Goal: Information Seeking & Learning: Learn about a topic

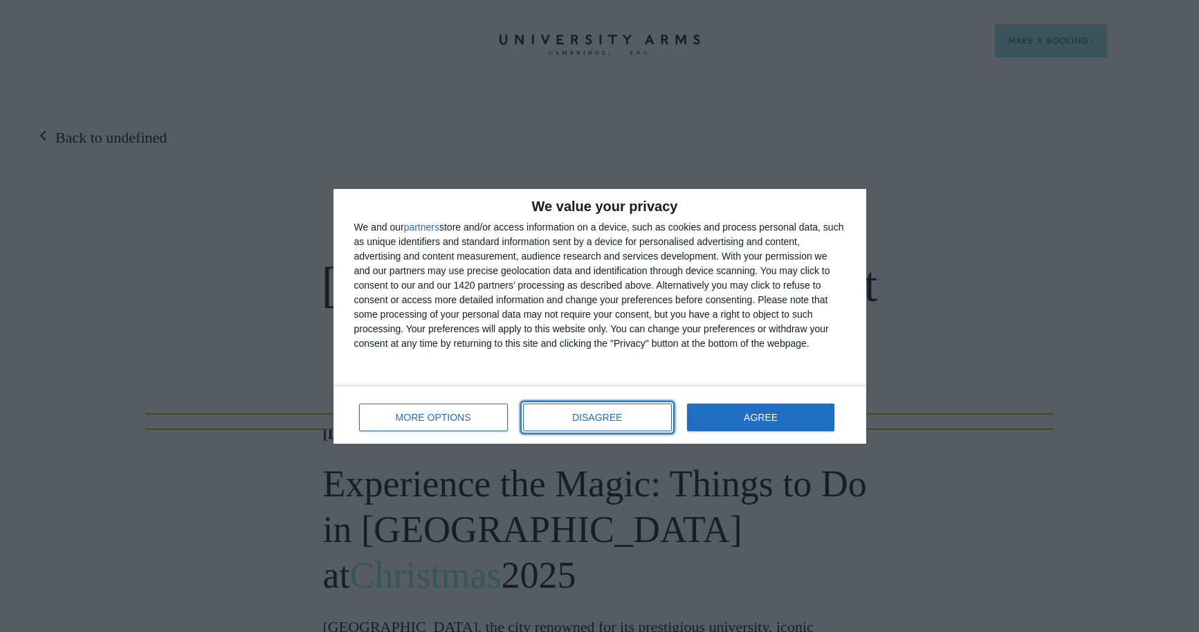
click at [581, 419] on span "DISAGREE" at bounding box center [597, 417] width 50 height 10
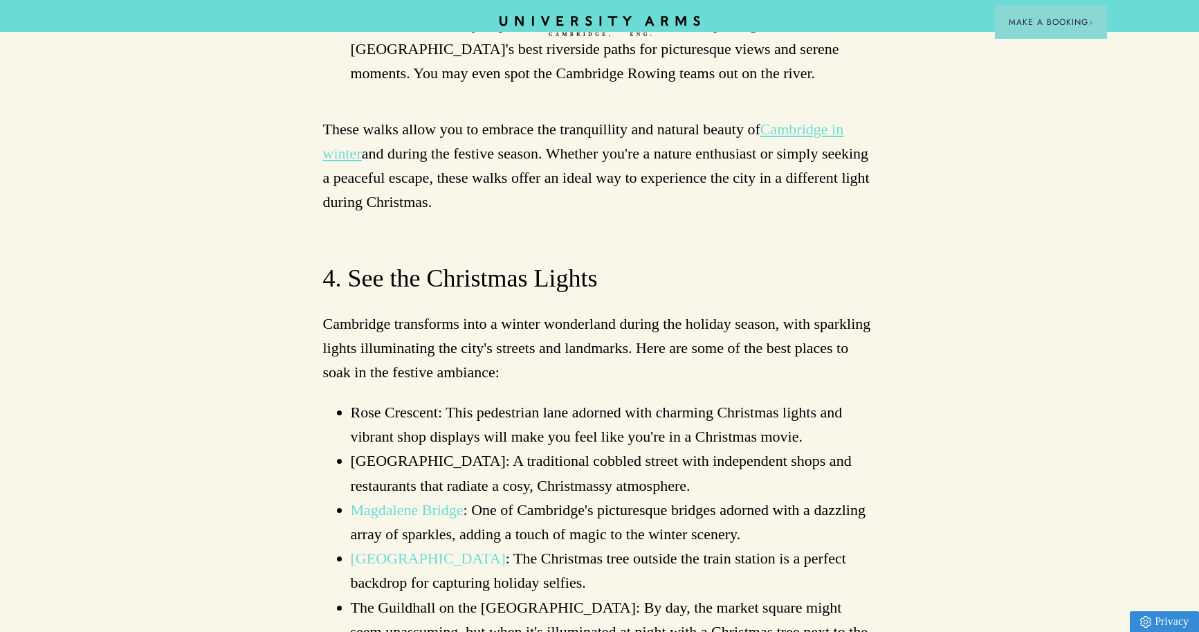
scroll to position [2403, 0]
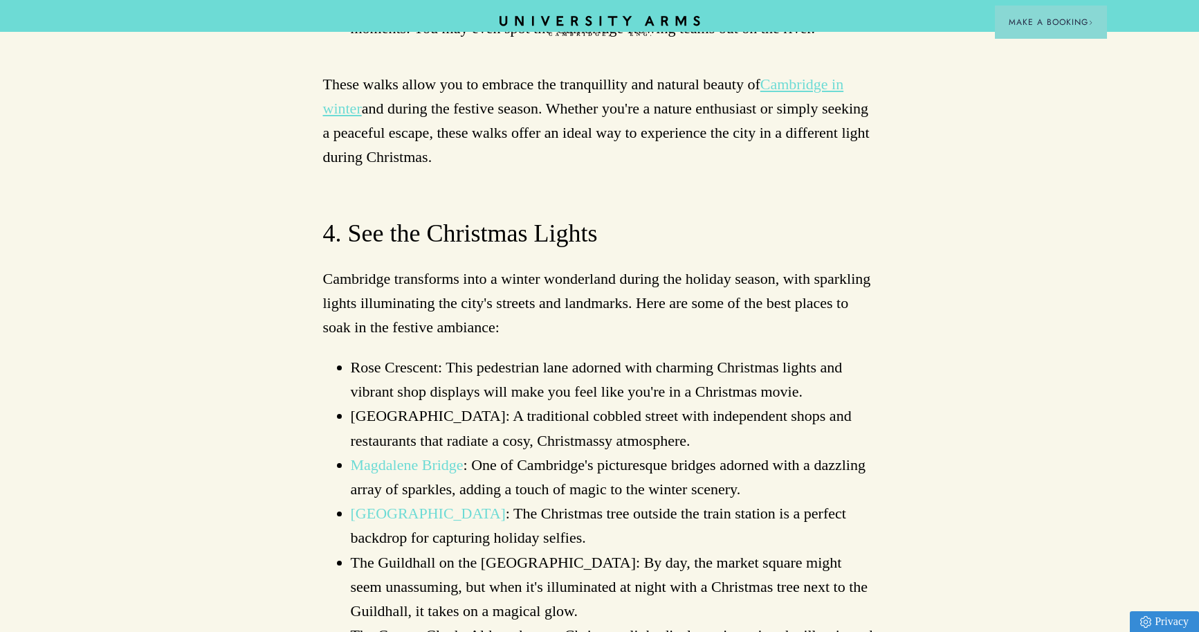
click at [405, 456] on link "Magdalene Bridge" at bounding box center [407, 464] width 113 height 17
click at [459, 504] on link "[GEOGRAPHIC_DATA]" at bounding box center [428, 512] width 155 height 17
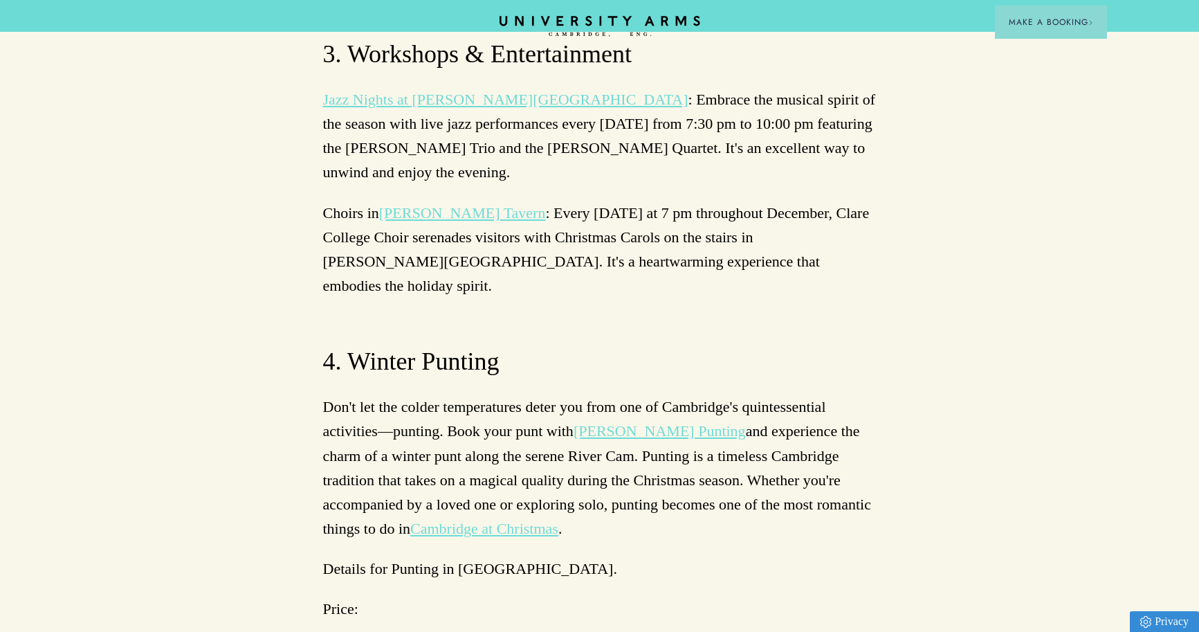
scroll to position [3871, 0]
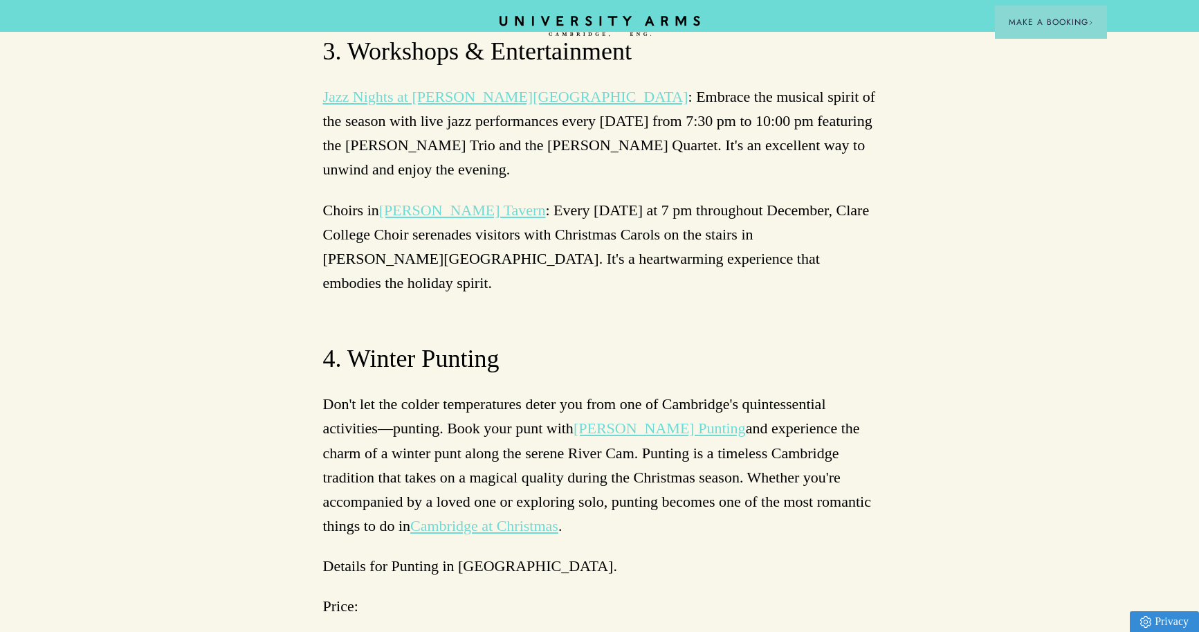
click at [642, 419] on link "[PERSON_NAME] Punting" at bounding box center [660, 427] width 172 height 17
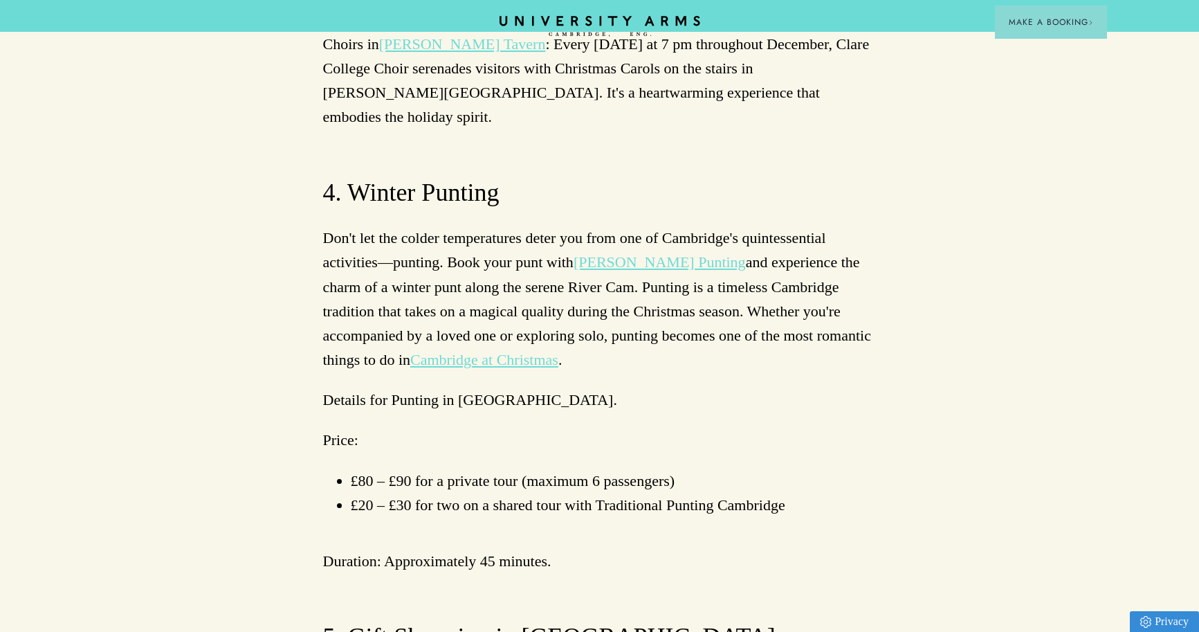
scroll to position [4059, 0]
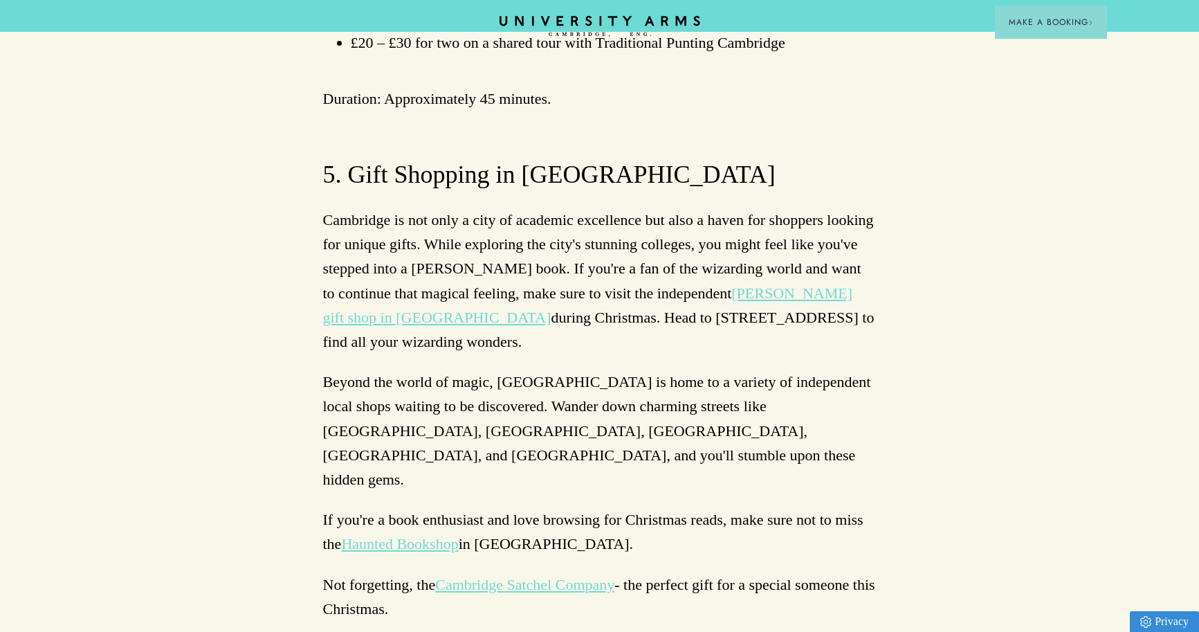
scroll to position [4643, 0]
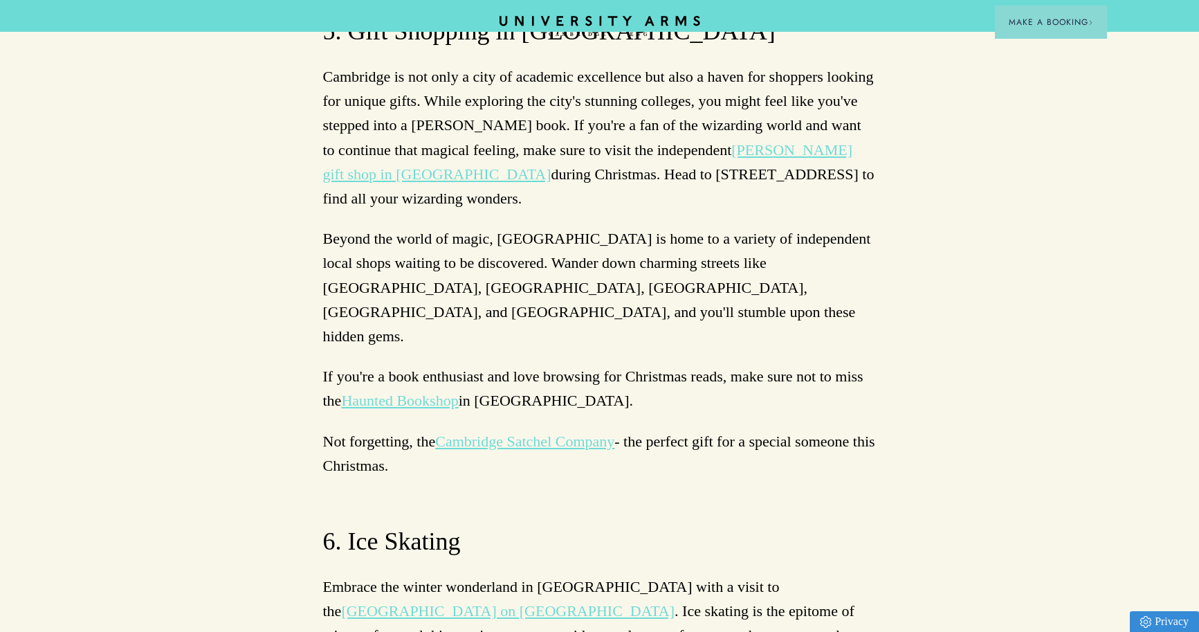
click at [675, 602] on link "[GEOGRAPHIC_DATA] on [GEOGRAPHIC_DATA]" at bounding box center [508, 610] width 334 height 17
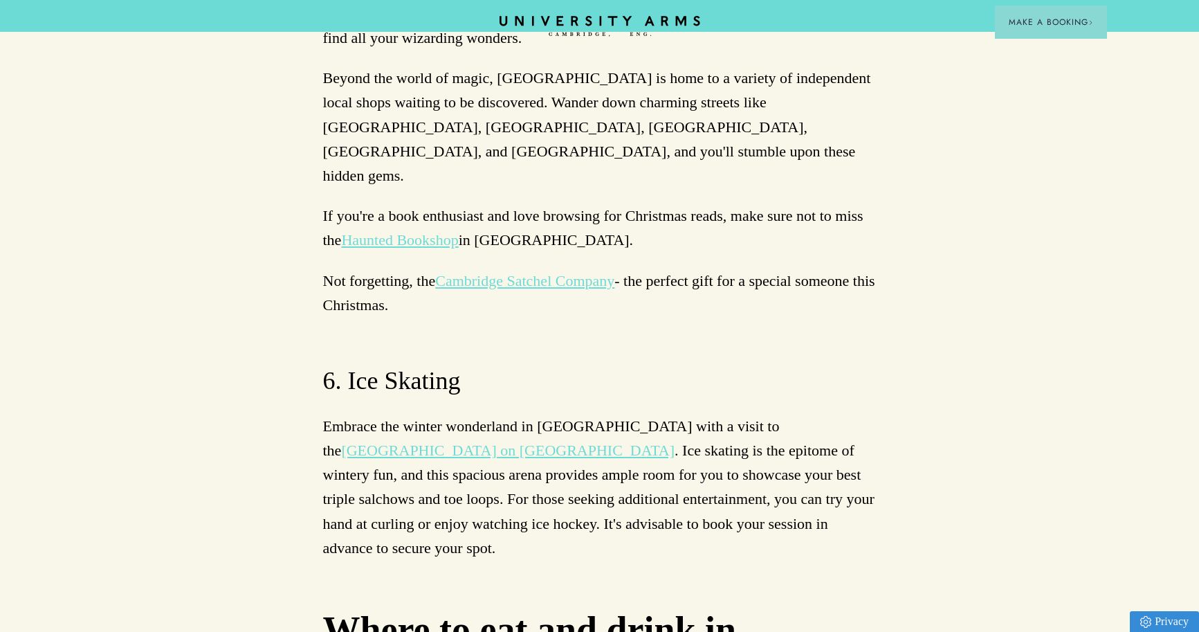
scroll to position [4807, 0]
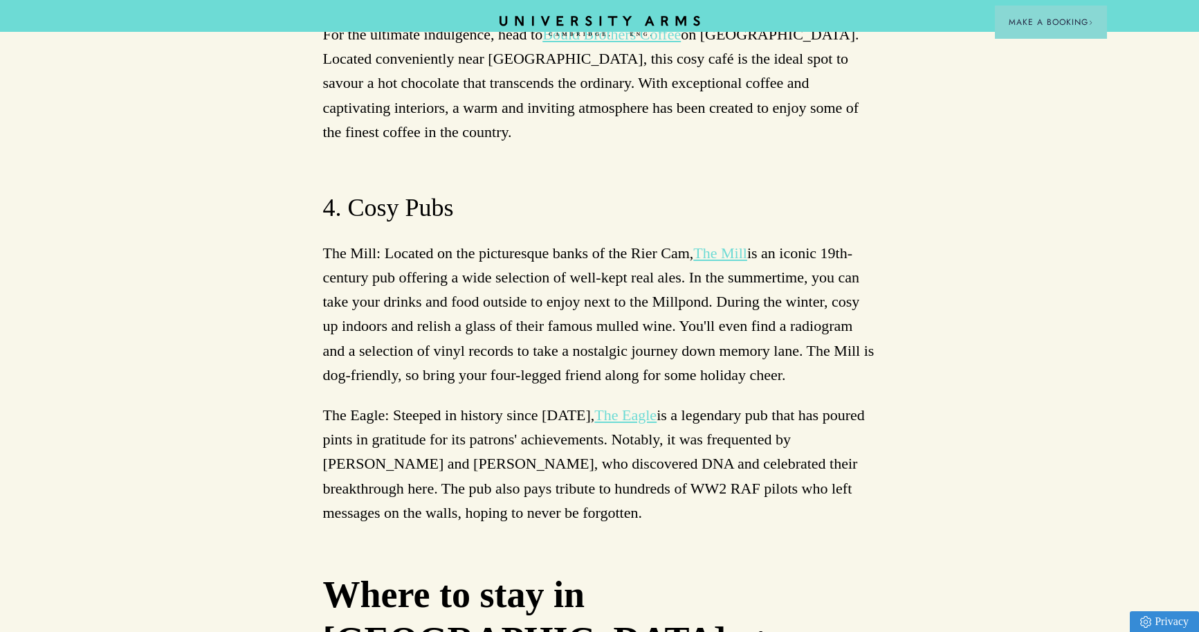
scroll to position [6029, 0]
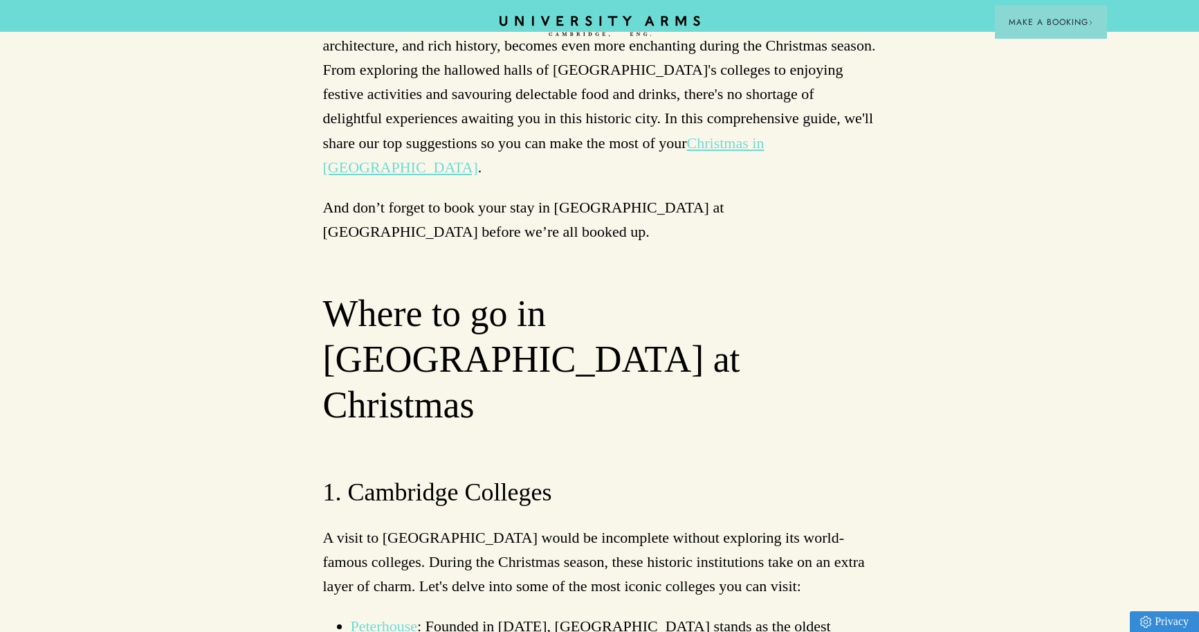
scroll to position [607, 0]
click at [374, 616] on link "Peterhouse" at bounding box center [384, 624] width 67 height 17
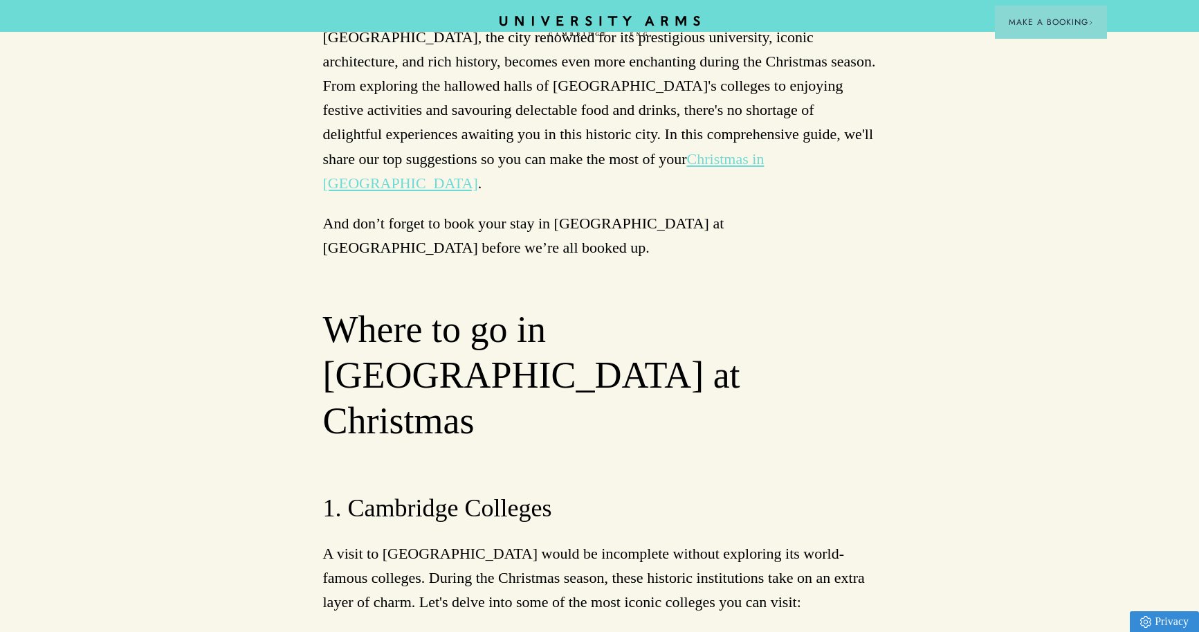
scroll to position [588, 0]
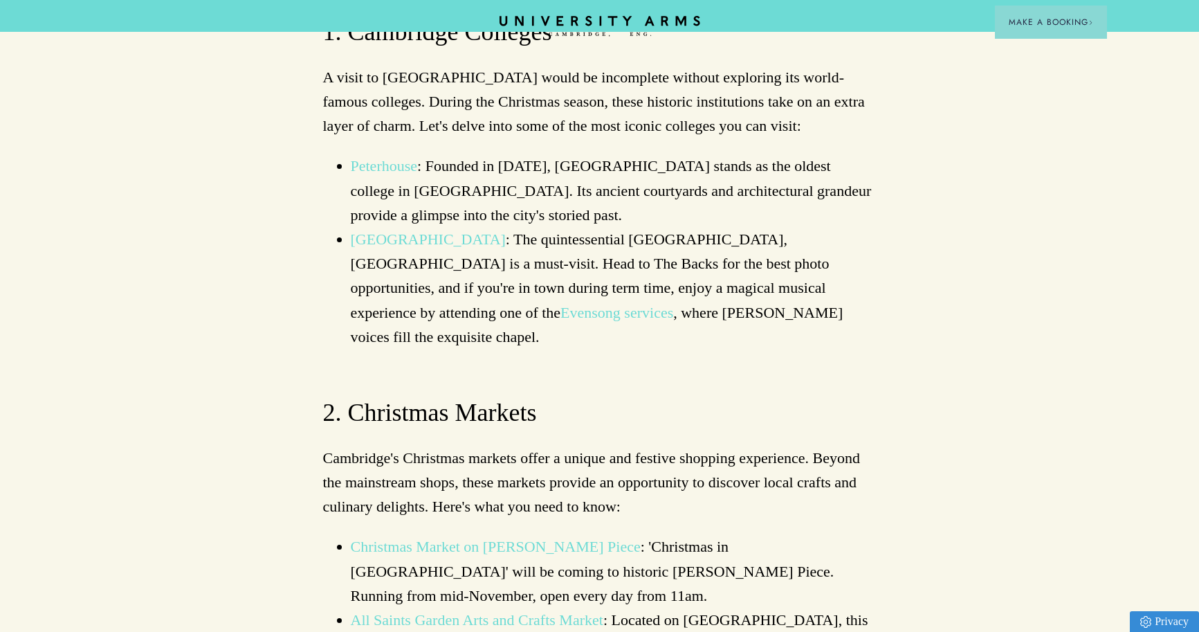
scroll to position [1067, 0]
click at [497, 536] on link "Christmas Market on [PERSON_NAME] Piece" at bounding box center [496, 544] width 290 height 17
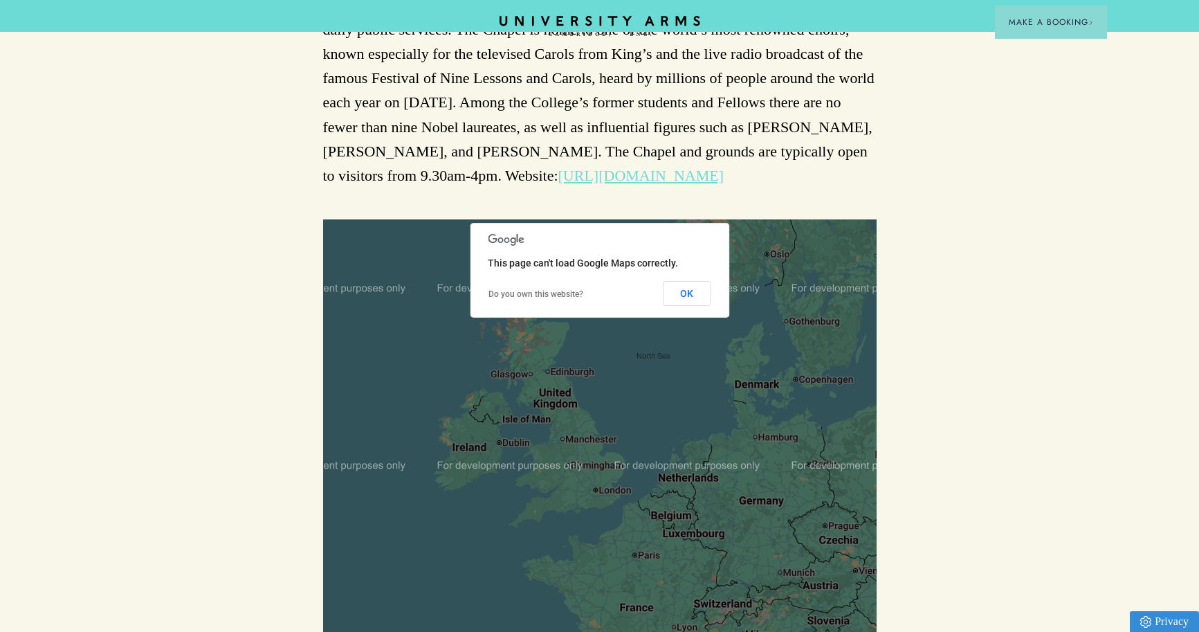
scroll to position [506, 0]
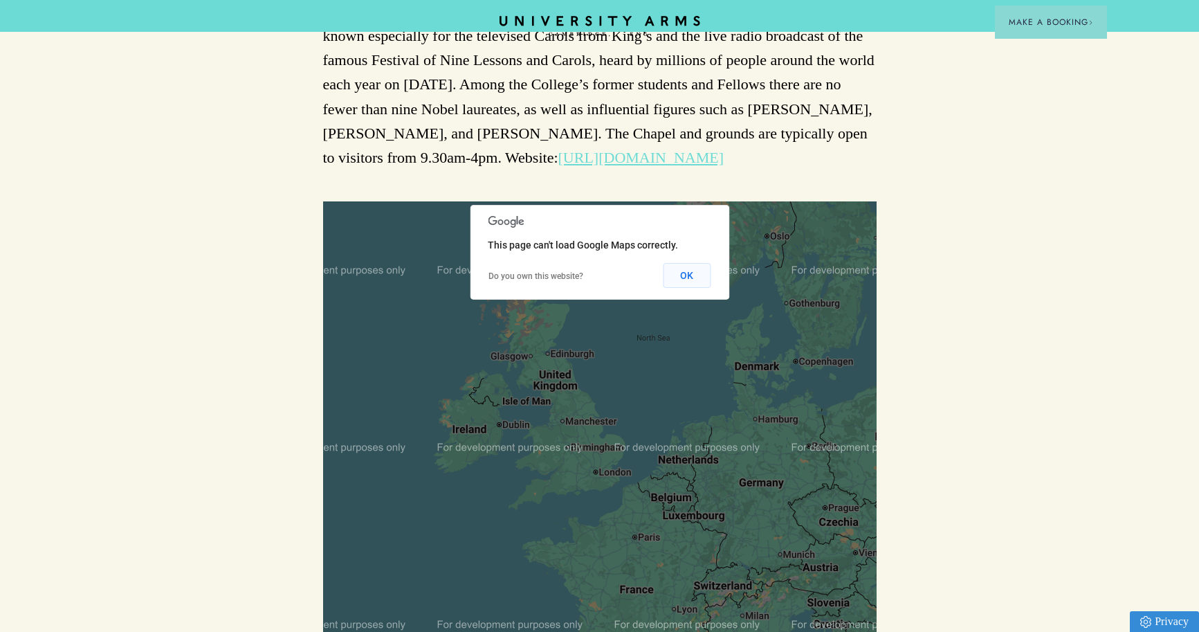
click at [696, 278] on button "OK" at bounding box center [687, 275] width 48 height 25
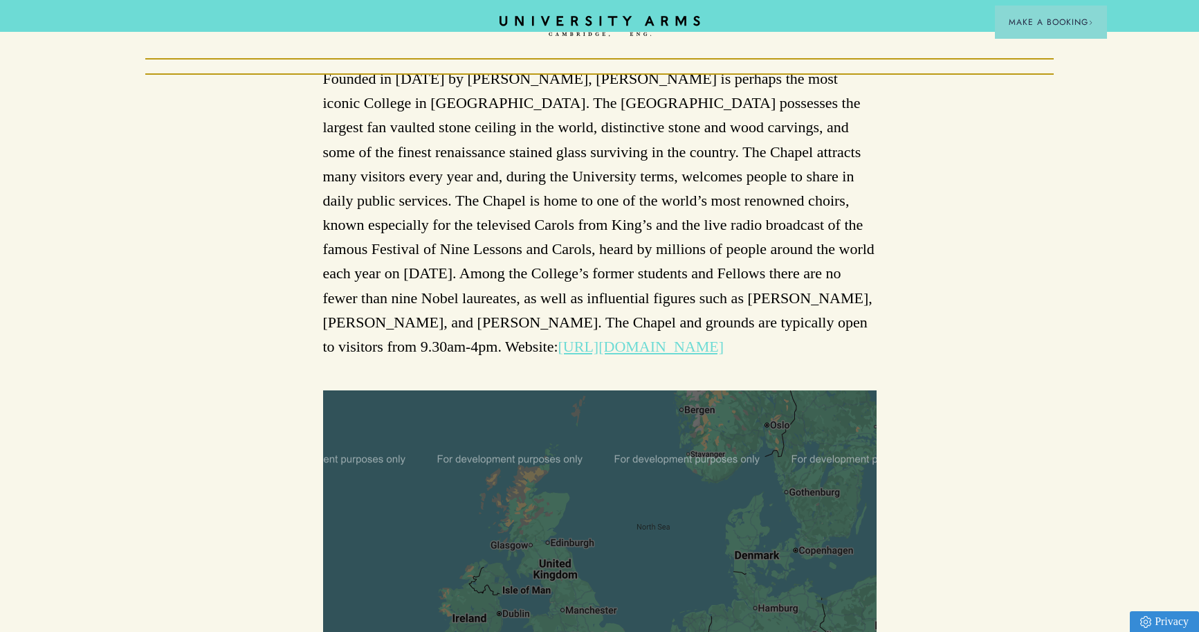
scroll to position [0, 0]
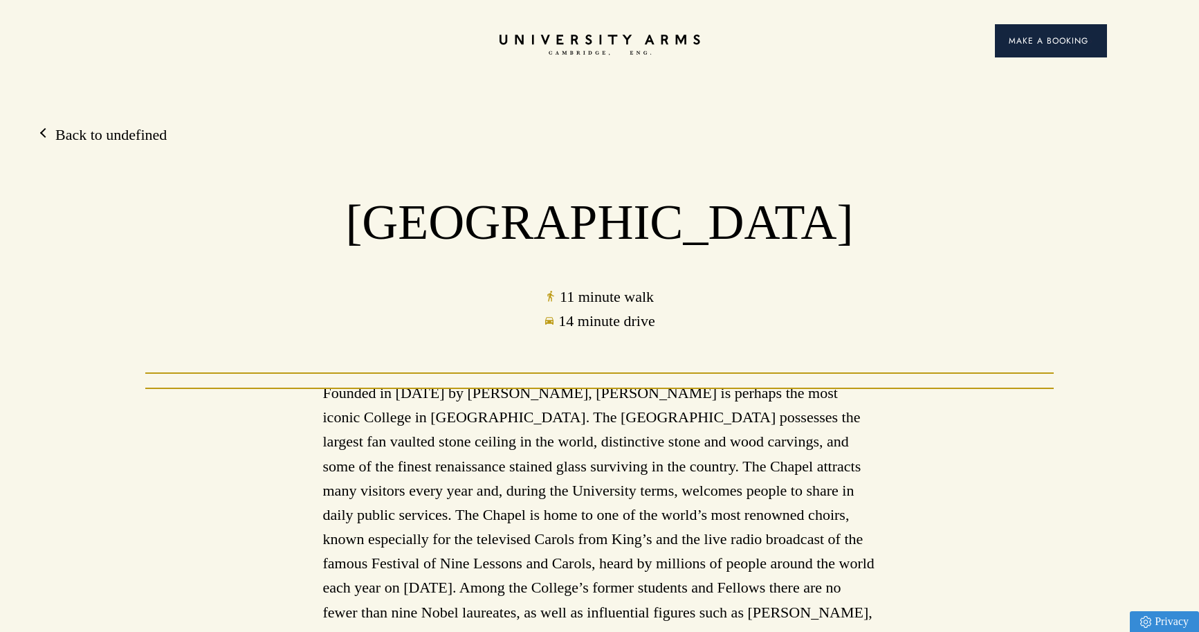
click at [1019, 52] on button "Make a Booking" at bounding box center [1051, 40] width 112 height 33
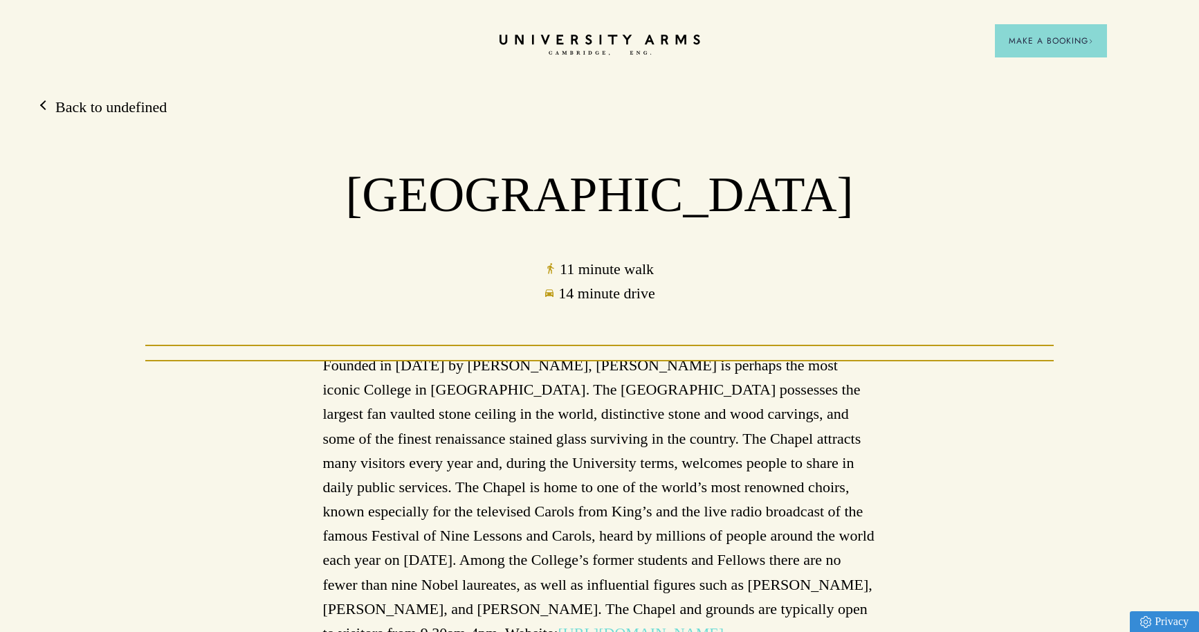
scroll to position [31, 0]
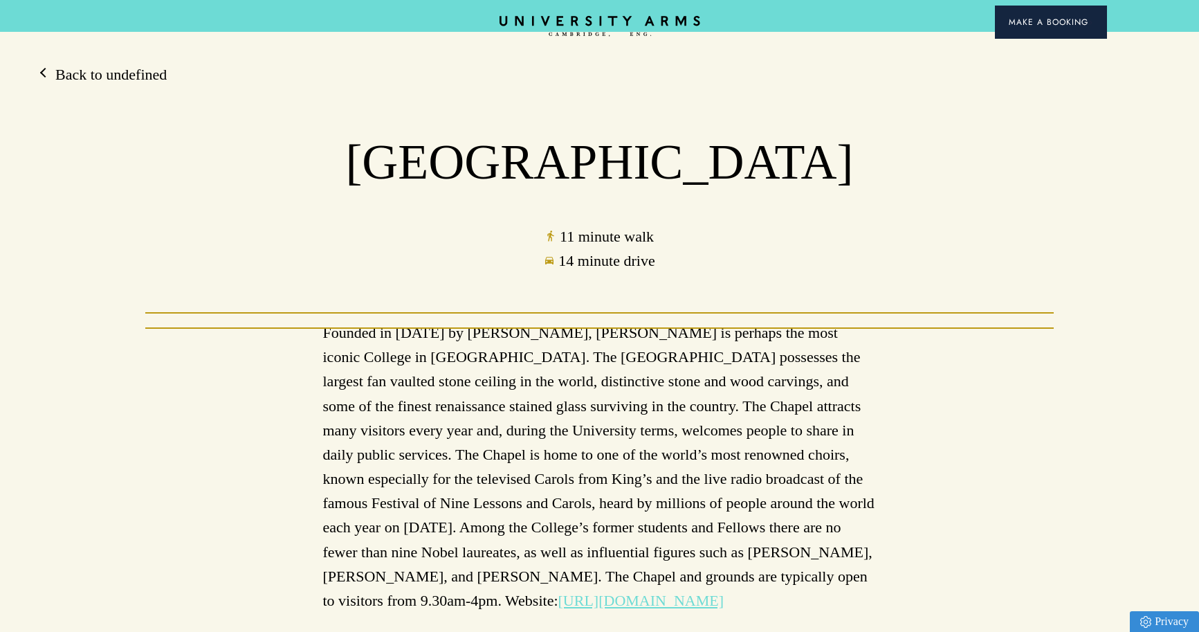
click at [1050, 26] on span "Make a Booking" at bounding box center [1051, 22] width 84 height 12
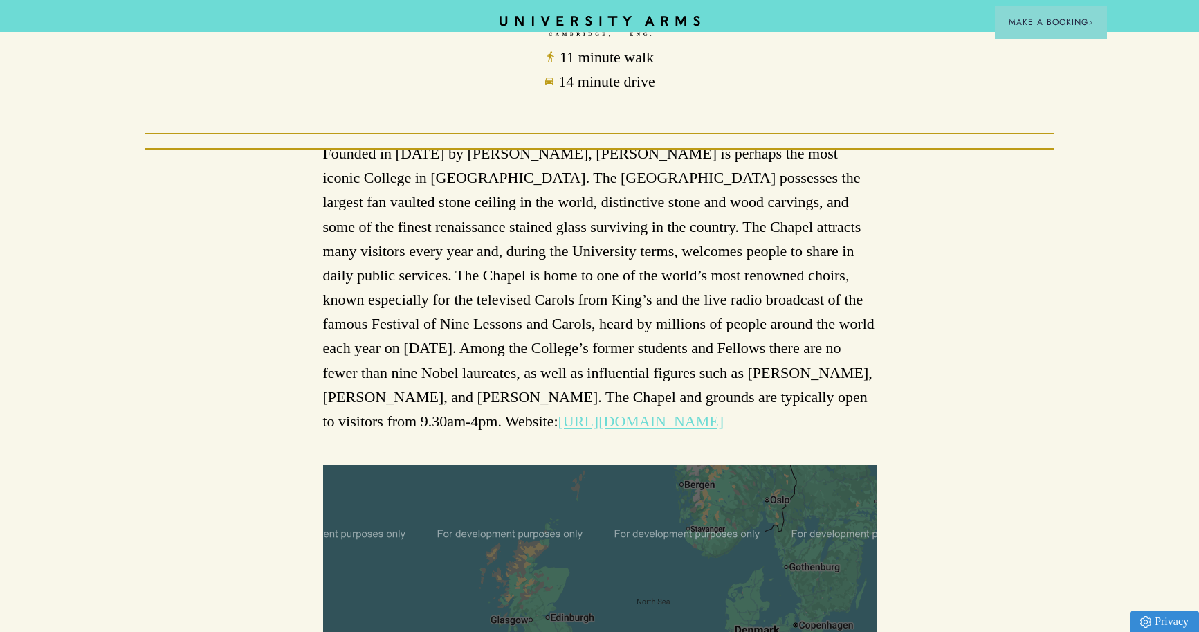
scroll to position [0, 0]
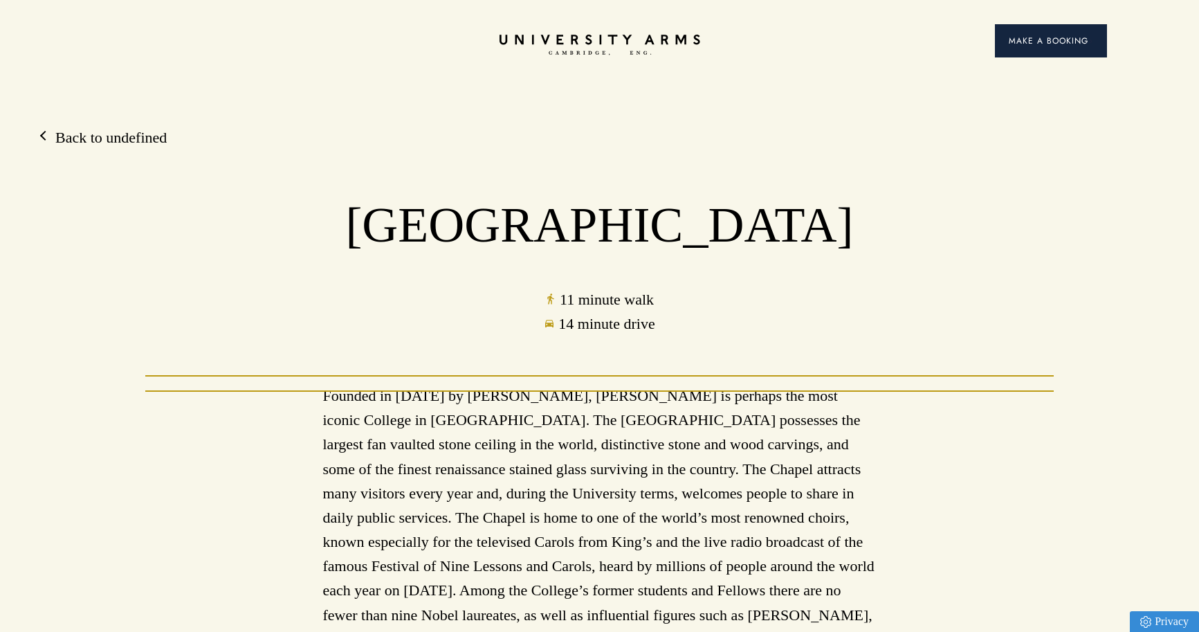
click at [1068, 43] on span "Make a Booking" at bounding box center [1051, 41] width 84 height 12
click at [1062, 43] on span "Make a Booking" at bounding box center [1051, 41] width 84 height 12
click at [1005, 223] on div "King's College 11 minute walk 14 minute drive" at bounding box center [599, 266] width 1199 height 140
